Goal: Task Accomplishment & Management: Use online tool/utility

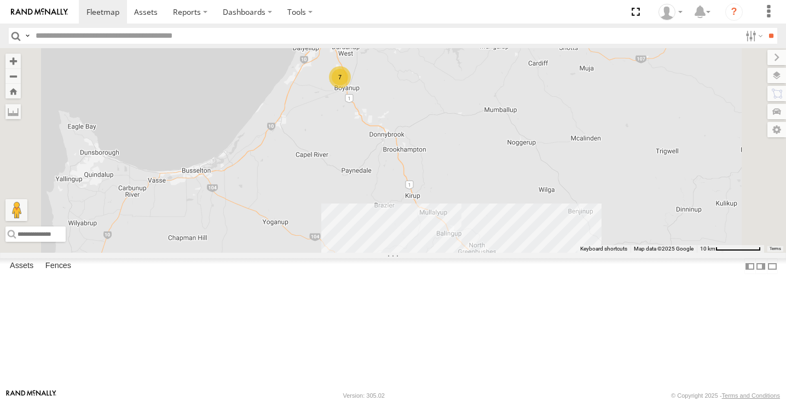
click at [0, 0] on span at bounding box center [0, 0] width 0 height 0
click at [776, 76] on label at bounding box center [766, 75] width 40 height 15
click at [0, 0] on label at bounding box center [0, 0] width 0 height 0
click at [0, 0] on span "Satellite + Roadmap" at bounding box center [0, 0] width 0 height 0
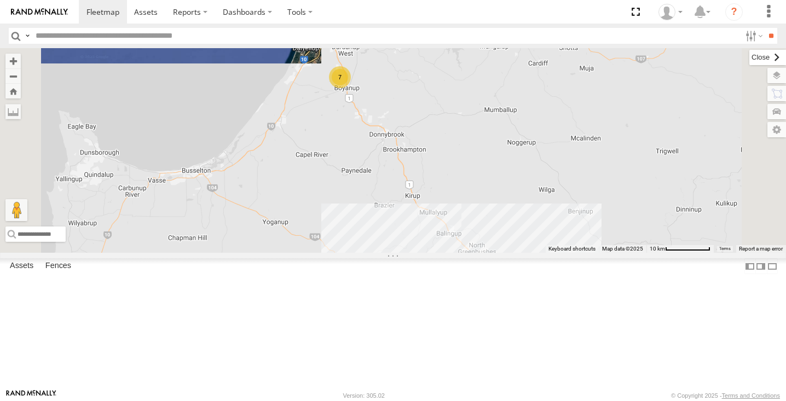
click at [749, 57] on label at bounding box center [767, 57] width 37 height 15
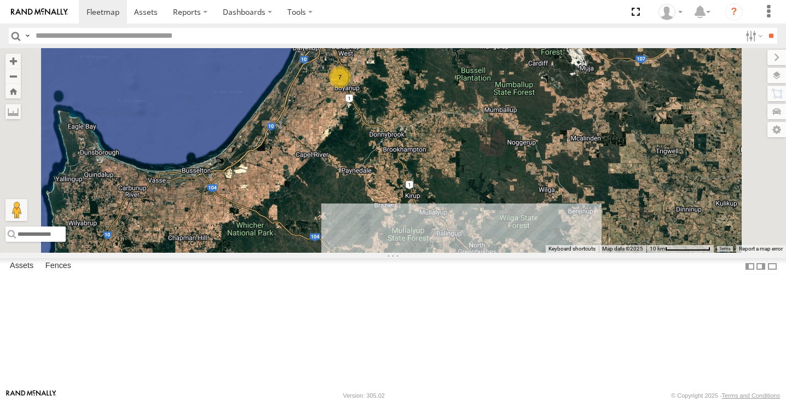
click at [488, 280] on div "10" at bounding box center [477, 269] width 22 height 22
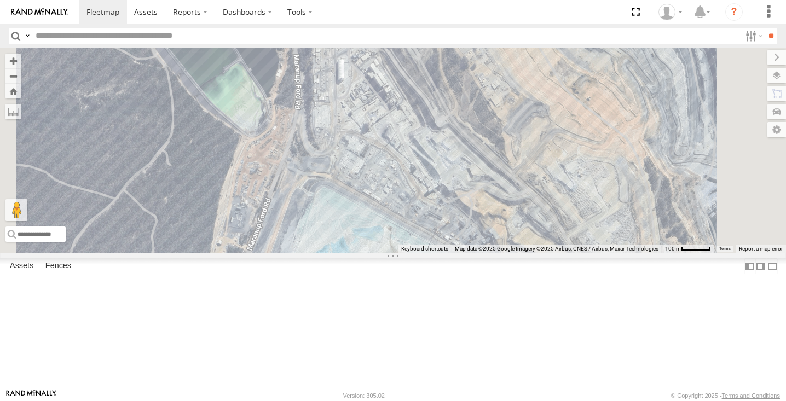
click at [327, 48] on div "6" at bounding box center [316, 37] width 22 height 22
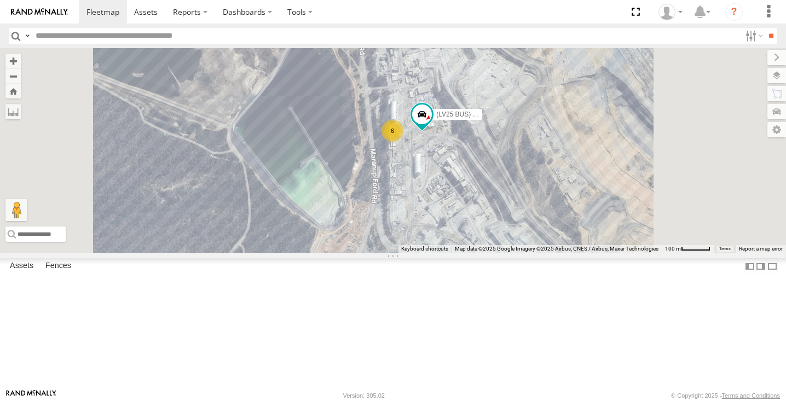
drag, startPoint x: 584, startPoint y: 259, endPoint x: 493, endPoint y: 178, distance: 122.5
click at [494, 185] on div "(LV20) [PERSON_NAME] (LV 11). Patrol (LV25 BUS) 4675504189 6" at bounding box center [393, 150] width 786 height 205
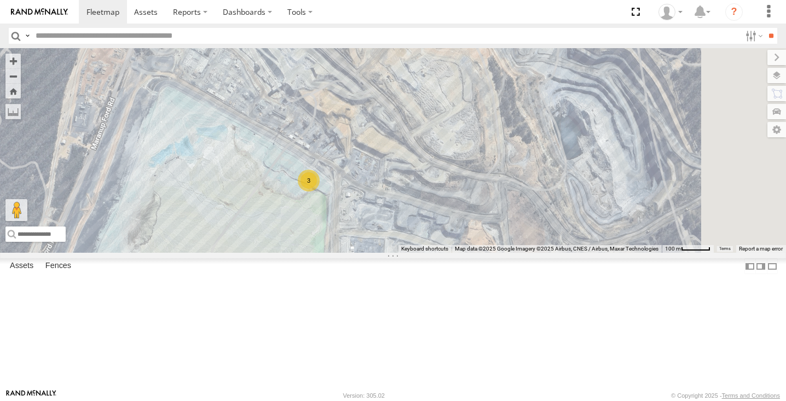
click at [320, 192] on div "3" at bounding box center [309, 181] width 22 height 22
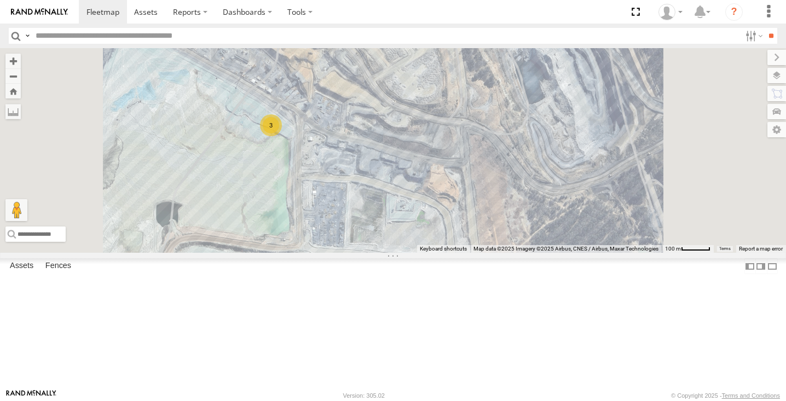
drag, startPoint x: 349, startPoint y: 167, endPoint x: 412, endPoint y: 204, distance: 72.8
click at [411, 204] on div "(LV20) [PERSON_NAME] (LV 11). Patrol (LV25 BUS) 4675504189 3" at bounding box center [393, 150] width 786 height 205
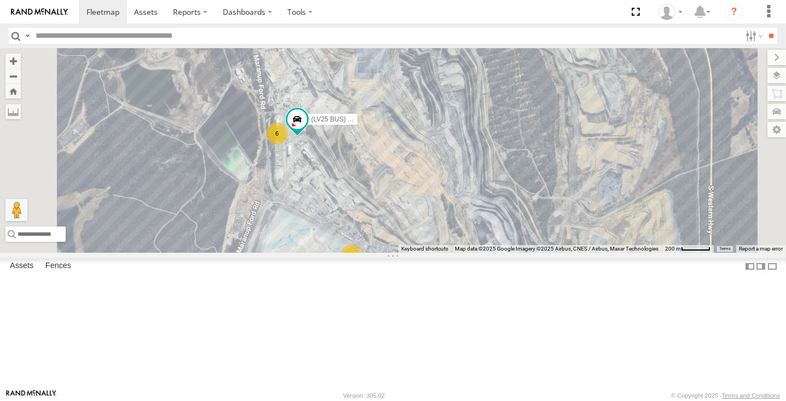
drag, startPoint x: 435, startPoint y: 165, endPoint x: 419, endPoint y: 239, distance: 75.7
click at [419, 239] on div "(LV20) [PERSON_NAME] (LV 11). Patrol (LV25 BUS) 4675504189 6 3" at bounding box center [393, 150] width 786 height 205
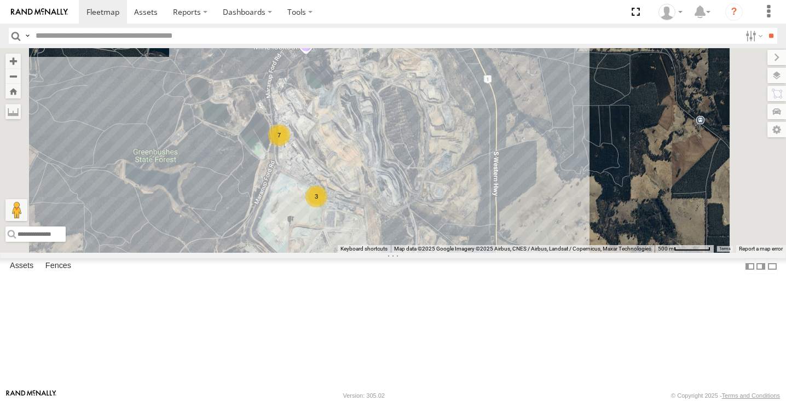
drag, startPoint x: 491, startPoint y: 259, endPoint x: 491, endPoint y: 180, distance: 79.9
click at [491, 180] on div "(LV20) [PERSON_NAME] (LV 11). Patrol 7 3" at bounding box center [393, 150] width 786 height 205
